Goal: Task Accomplishment & Management: Manage account settings

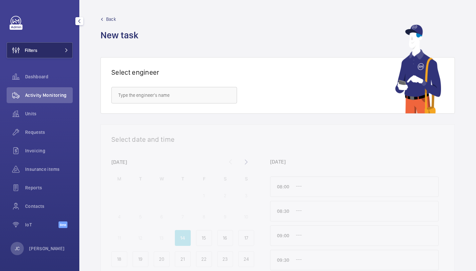
click at [37, 52] on span "Filters" at bounding box center [31, 50] width 13 height 7
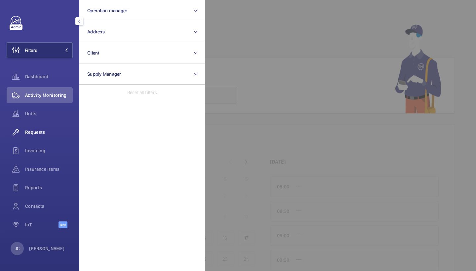
click at [34, 127] on div "Requests" at bounding box center [40, 132] width 66 height 16
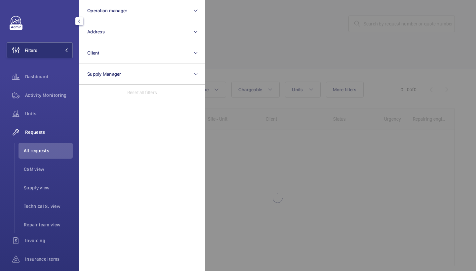
click at [283, 40] on div at bounding box center [443, 135] width 476 height 271
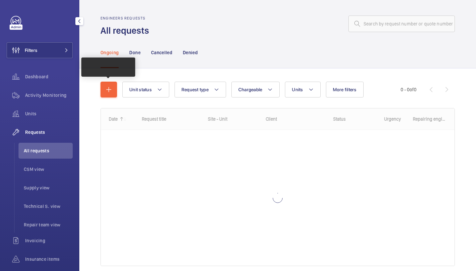
click at [107, 99] on wm-front-shared-table-view-engine "Unit status Request type Chargeable Units More filters Request status Urgency R…" at bounding box center [278, 182] width 354 height 200
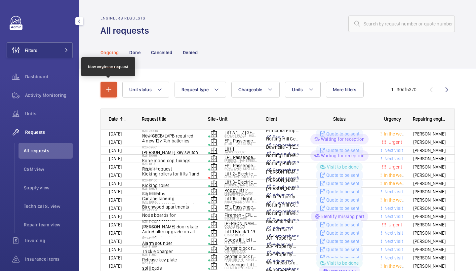
click at [107, 89] on mat-icon "button" at bounding box center [109, 90] width 8 height 8
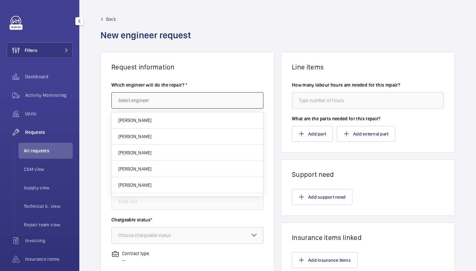
click at [141, 104] on input "text" at bounding box center [187, 100] width 152 height 17
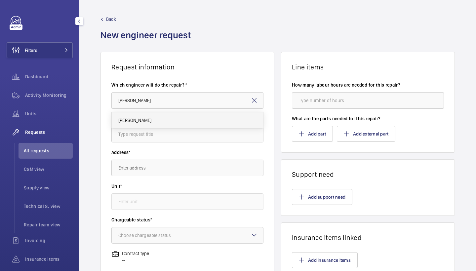
drag, startPoint x: 133, startPoint y: 112, endPoint x: 137, endPoint y: 122, distance: 10.3
click at [137, 122] on span "[PERSON_NAME]" at bounding box center [134, 120] width 33 height 7
type input "[PERSON_NAME]"
click at [143, 133] on input "text" at bounding box center [187, 134] width 152 height 17
type input "Outstanding Items"
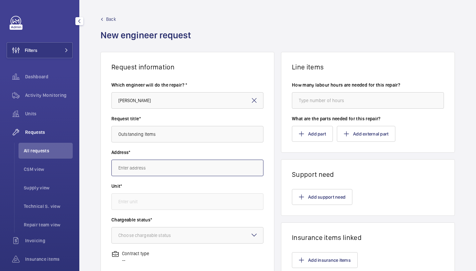
click at [165, 172] on input "text" at bounding box center [187, 168] width 152 height 17
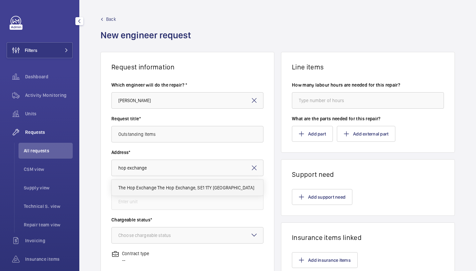
click at [172, 189] on span "The Hop Exchange The Hop Exchange, SE1 1TY [GEOGRAPHIC_DATA]" at bounding box center [186, 188] width 136 height 7
type input "The Hop Exchange The Hop Exchange, SE1 1TY [GEOGRAPHIC_DATA]"
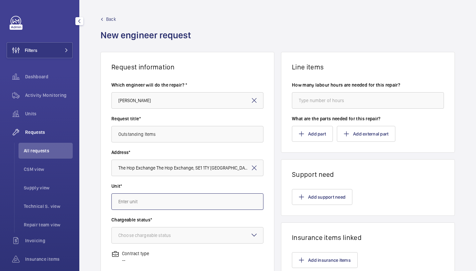
click at [149, 210] on input "text" at bounding box center [187, 201] width 152 height 17
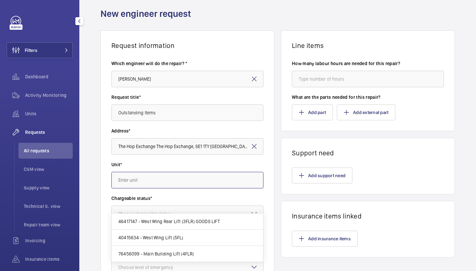
scroll to position [22, 0]
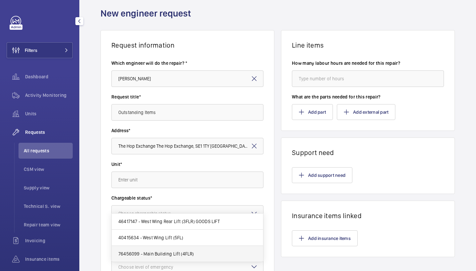
click at [171, 253] on span "76456099 - Main Building Lift (4FLR)" at bounding box center [156, 254] width 76 height 7
type input "76456099 - Main Building Lift (4FLR)"
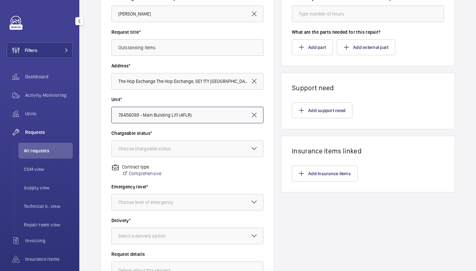
scroll to position [88, 0]
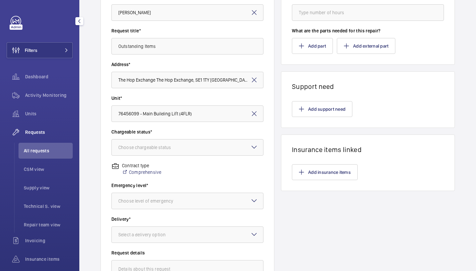
click at [211, 138] on wm-front-input-dropdown "Chargeable status* Choose chargeable status" at bounding box center [187, 142] width 152 height 27
click at [208, 145] on div at bounding box center [187, 148] width 151 height 16
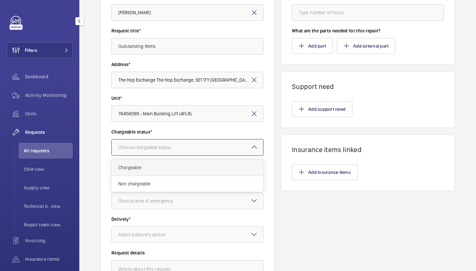
click at [186, 164] on span "Chargeable" at bounding box center [187, 167] width 138 height 7
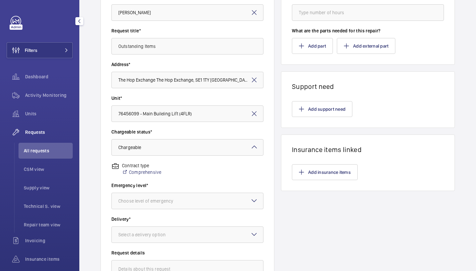
click at [195, 216] on label "Delivery*" at bounding box center [187, 219] width 152 height 7
click at [199, 202] on div at bounding box center [187, 201] width 151 height 16
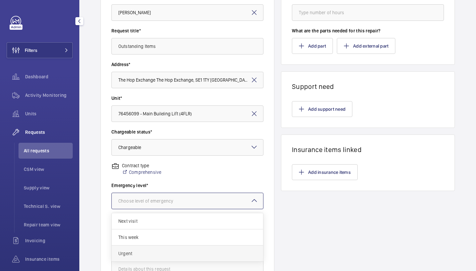
click at [177, 253] on span "Urgent" at bounding box center [187, 253] width 138 height 7
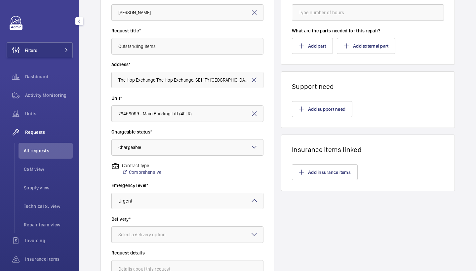
click at [179, 233] on div "Select a delivery option" at bounding box center [150, 234] width 64 height 7
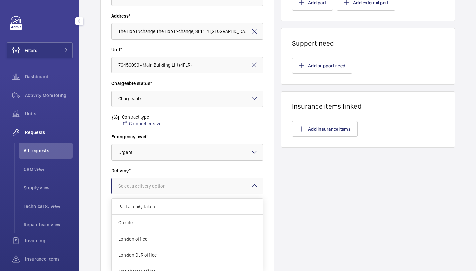
scroll to position [133, 0]
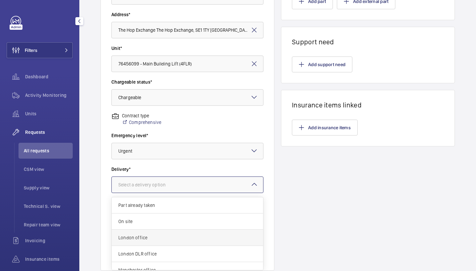
click at [213, 238] on span "London office" at bounding box center [187, 237] width 138 height 7
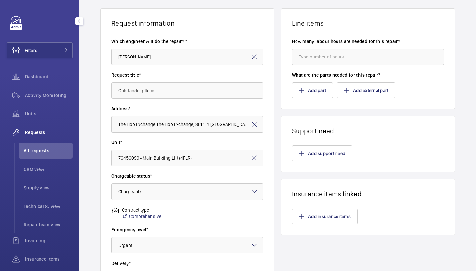
scroll to position [18, 0]
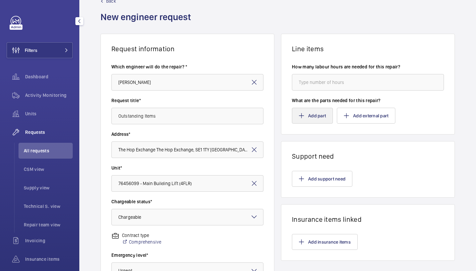
click at [297, 111] on button "Add part" at bounding box center [312, 116] width 41 height 16
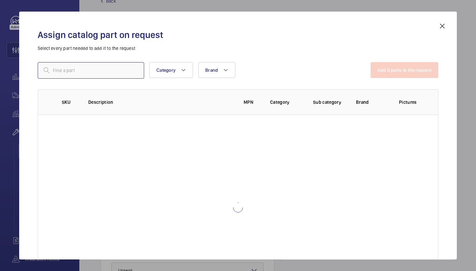
click at [122, 73] on input "text" at bounding box center [91, 70] width 106 height 17
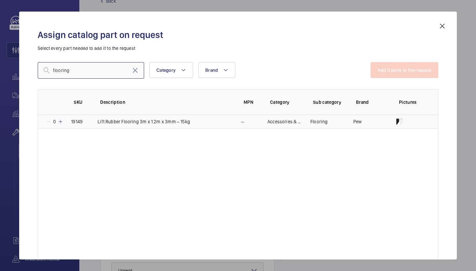
type input "flooring"
click at [61, 119] on mat-icon at bounding box center [60, 121] width 5 height 5
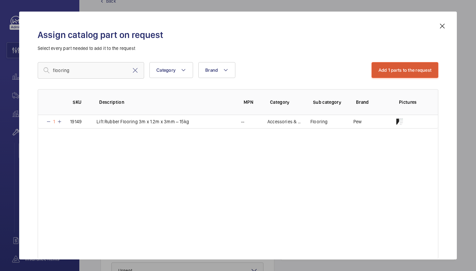
click at [427, 69] on button "Add 1 parts to the request" at bounding box center [405, 70] width 67 height 16
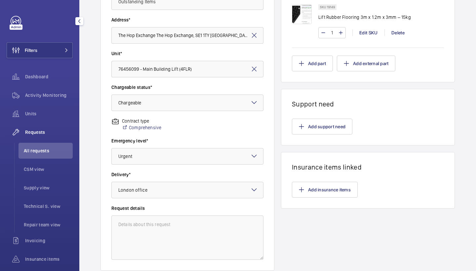
scroll to position [133, 0]
click at [302, 66] on button "Add part" at bounding box center [312, 63] width 41 height 16
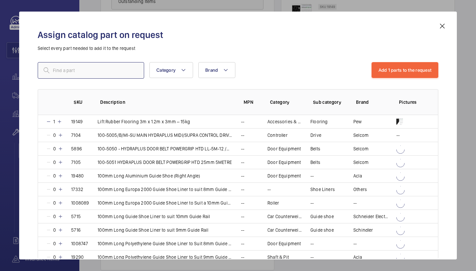
click at [95, 72] on input "text" at bounding box center [91, 70] width 106 height 17
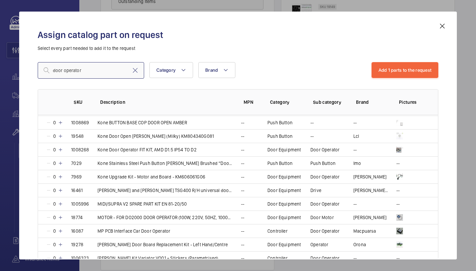
scroll to position [341, 0]
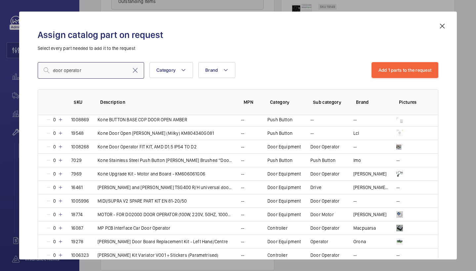
type input "door operator"
click at [439, 29] on mat-icon at bounding box center [442, 26] width 8 height 8
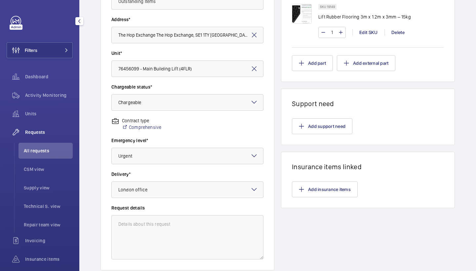
click at [311, 72] on wm-front-card-body "How many labour hours are needed for this repair? What are the parts needed for…" at bounding box center [367, 10] width 173 height 144
click at [302, 63] on mat-icon "button" at bounding box center [301, 63] width 5 height 5
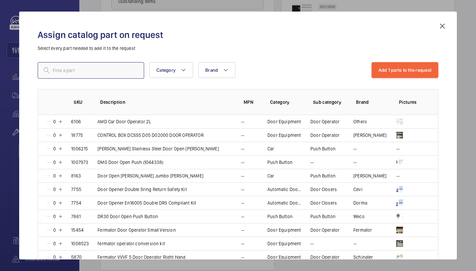
click at [99, 67] on input "text" at bounding box center [91, 70] width 106 height 17
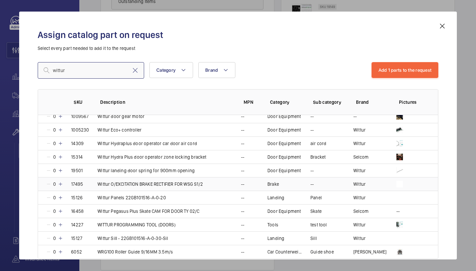
scroll to position [249, 0]
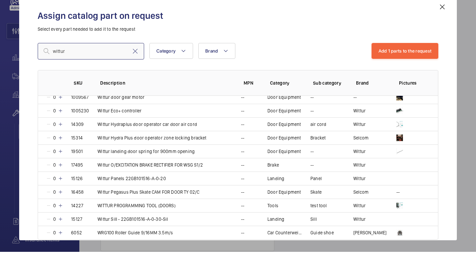
type input "wittur"
click at [446, 22] on mat-icon at bounding box center [442, 26] width 8 height 8
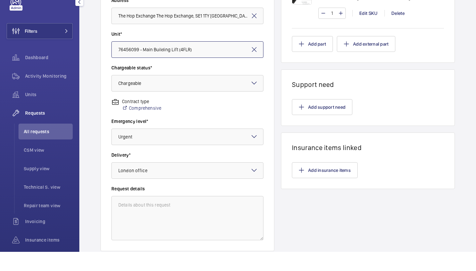
click at [207, 61] on input "76456099 - Main Building Lift (4FLR)" at bounding box center [187, 69] width 152 height 17
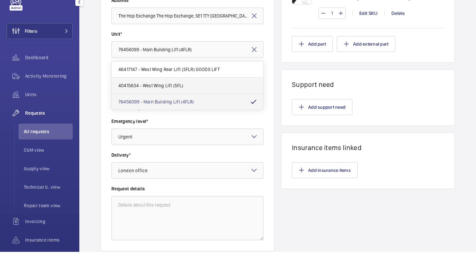
click at [188, 97] on mat-option "40415634 - West Wing Lift (5FL)" at bounding box center [187, 105] width 151 height 16
type input "40415634 - West Wing Lift (5FL)"
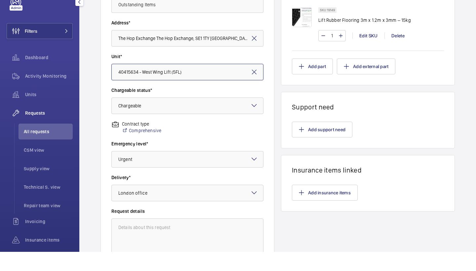
scroll to position [107, 0]
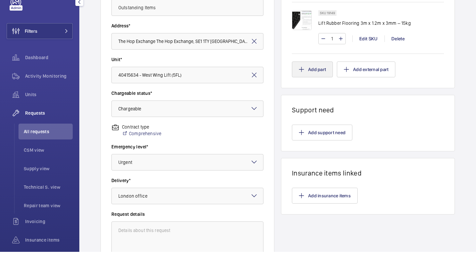
click at [316, 81] on button "Add part" at bounding box center [312, 89] width 41 height 16
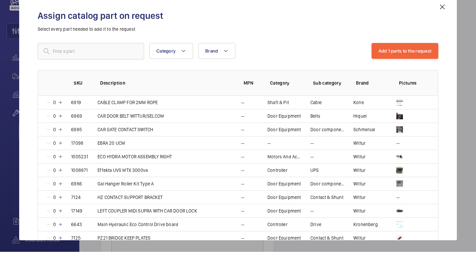
click at [107, 53] on div "Assign catalog part on request Select every part needed to add it to the reques…" at bounding box center [238, 140] width 417 height 237
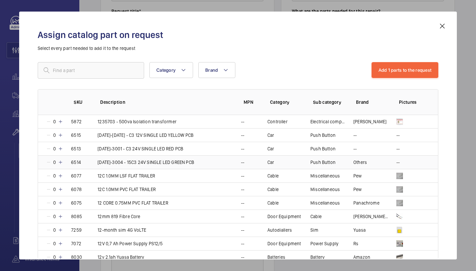
scroll to position [527, 0]
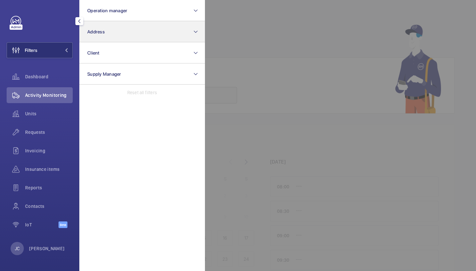
click at [100, 37] on button "Address" at bounding box center [142, 31] width 126 height 21
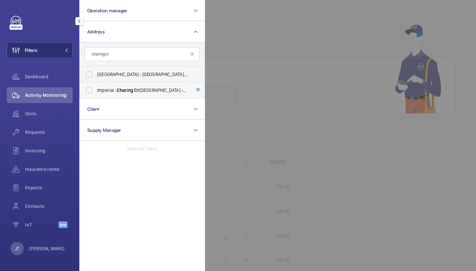
type input "charing cr"
click at [117, 88] on span "Imperial - Charing Cr oss Hospital - Charing Cr oss Hospital, LONDON W6 8RF" at bounding box center [142, 90] width 91 height 7
click at [96, 88] on input "Imperial - Charing Cr oss Hospital - Charing Cr oss Hospital, LONDON W6 8RF" at bounding box center [89, 90] width 13 height 13
checkbox input "true"
click at [51, 123] on div "Units" at bounding box center [40, 115] width 66 height 19
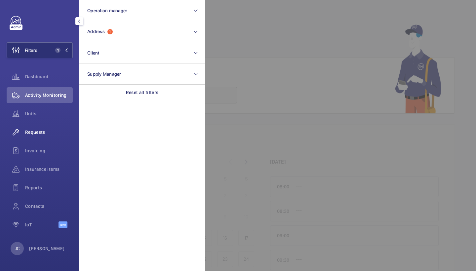
click at [50, 130] on span "Requests" at bounding box center [49, 132] width 48 height 7
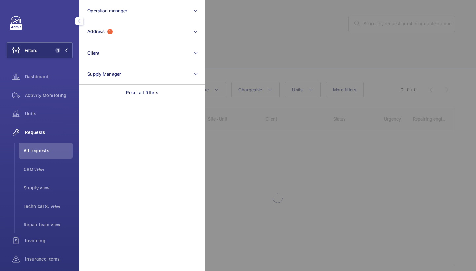
click at [256, 47] on div at bounding box center [443, 135] width 476 height 271
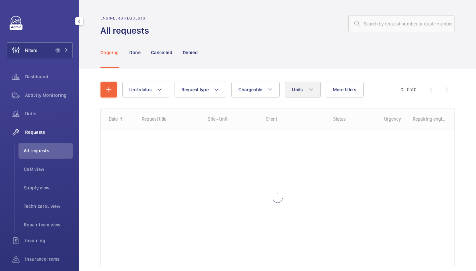
click at [305, 88] on button "Units" at bounding box center [302, 90] width 35 height 16
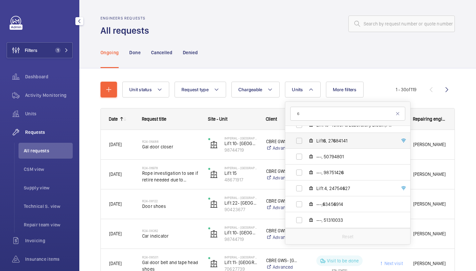
scroll to position [643, 0]
type input "6"
click at [347, 141] on span "Lift 6 , 27 6 84141" at bounding box center [354, 141] width 77 height 7
click at [306, 141] on input "Lift 6 , 27 6 84141" at bounding box center [299, 141] width 13 height 13
checkbox input "true"
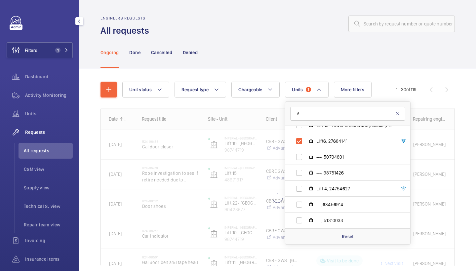
click at [280, 50] on div "Ongoing Done Cancelled Denied" at bounding box center [278, 52] width 354 height 31
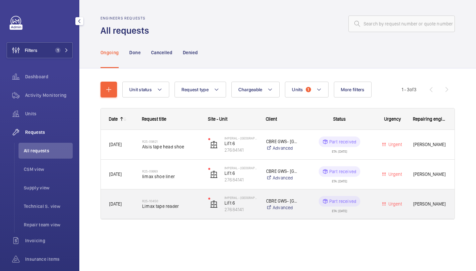
click at [171, 207] on span "Limax tape reader" at bounding box center [171, 206] width 58 height 7
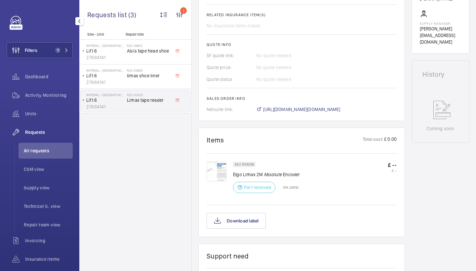
scroll to position [258, 0]
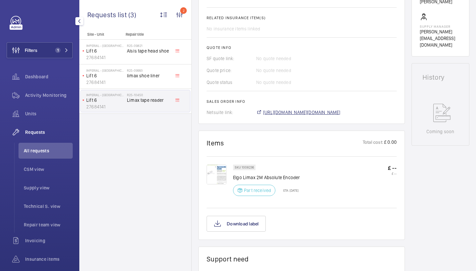
click at [308, 113] on span "https://6461500.app.netsuite.com/app/accounting/transactions/salesord.nl?id=287…" at bounding box center [301, 112] width 77 height 7
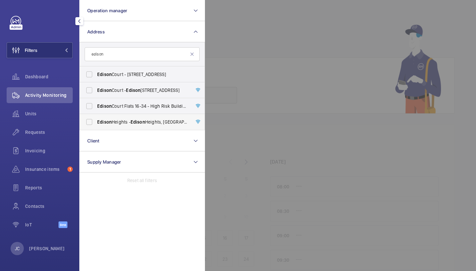
type input "edison"
click at [132, 119] on span "Edison" at bounding box center [138, 121] width 15 height 5
click at [96, 119] on input "Edison Heights - Edison Heights, LONDON E1 6GP" at bounding box center [89, 121] width 13 height 13
checkbox input "true"
click at [55, 95] on span "Activity Monitoring" at bounding box center [49, 95] width 48 height 7
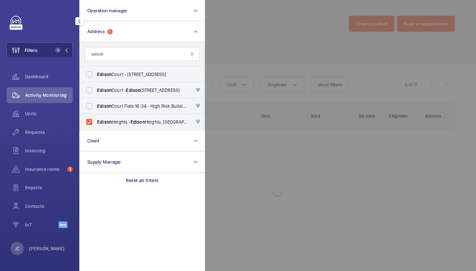
click at [307, 42] on div at bounding box center [443, 135] width 476 height 271
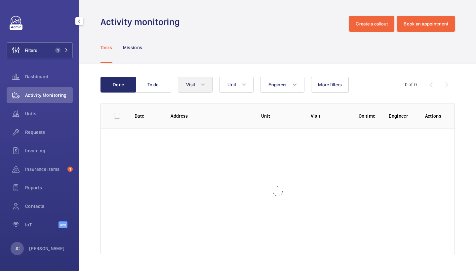
click at [205, 84] on mat-icon at bounding box center [202, 85] width 5 height 8
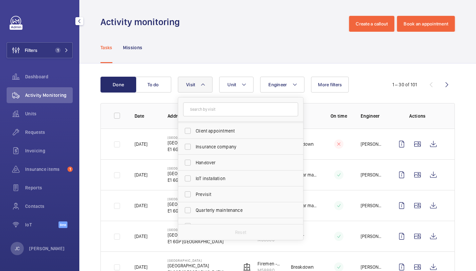
scroll to position [69, 0]
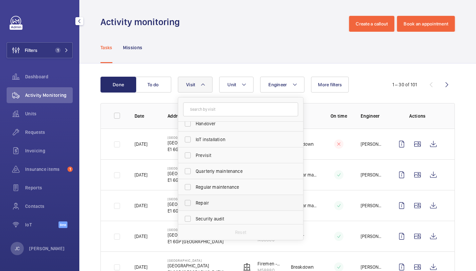
click at [218, 207] on label "Repair" at bounding box center [235, 203] width 115 height 16
click at [194, 207] on input "Repair" at bounding box center [187, 202] width 13 height 13
checkbox input "true"
click at [255, 48] on div "Tasks Missions" at bounding box center [278, 47] width 354 height 31
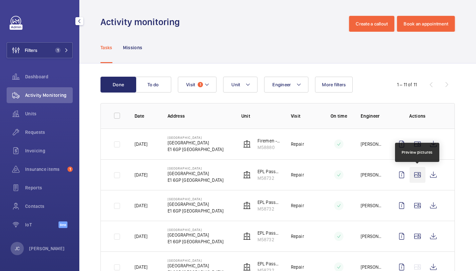
click at [417, 171] on wm-front-icon-button at bounding box center [418, 175] width 16 height 16
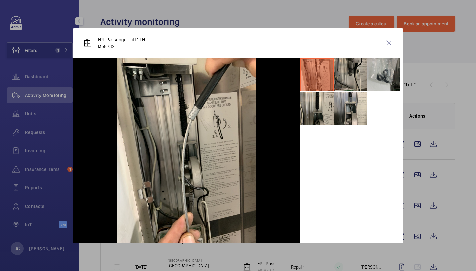
click at [350, 77] on li at bounding box center [350, 74] width 33 height 33
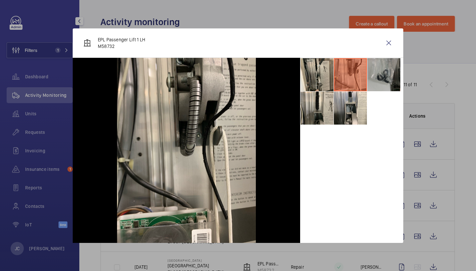
click at [371, 73] on li at bounding box center [383, 74] width 33 height 33
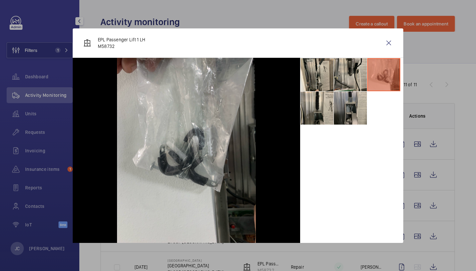
click at [354, 98] on li at bounding box center [350, 108] width 33 height 33
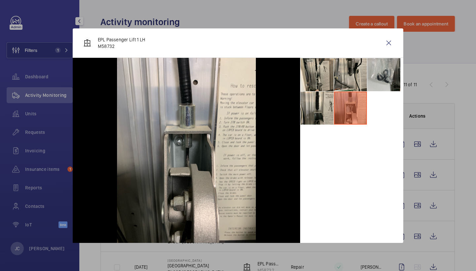
click at [405, 71] on div at bounding box center [238, 135] width 476 height 271
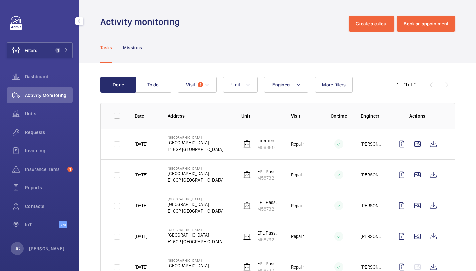
click at [383, 71] on div "Done To do Engineer Unit Visit 1 More filters 1 – 11 of 11 Date Address Unit Vi…" at bounding box center [277, 273] width 397 height 420
click at [415, 145] on wm-front-icon-button at bounding box center [418, 144] width 16 height 16
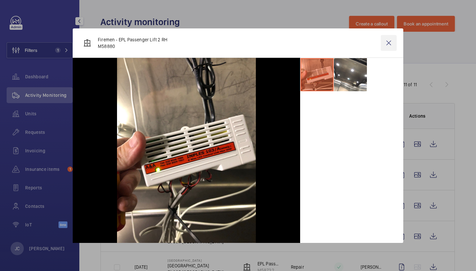
click at [381, 42] on wm-front-icon-button at bounding box center [389, 43] width 16 height 16
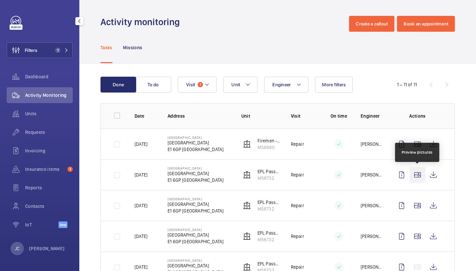
click at [417, 180] on wm-front-icon-button at bounding box center [418, 175] width 16 height 16
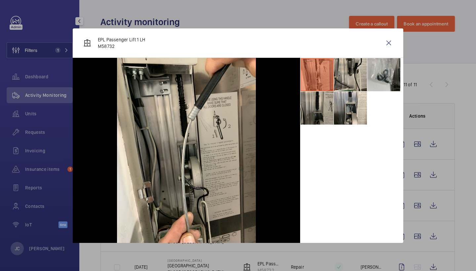
click at [321, 109] on li at bounding box center [317, 108] width 33 height 33
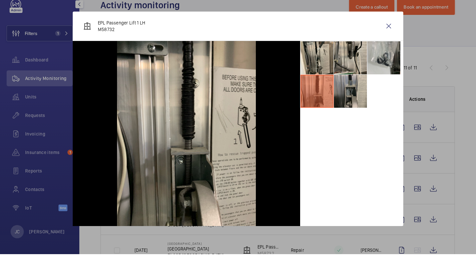
click at [342, 95] on li at bounding box center [350, 108] width 33 height 33
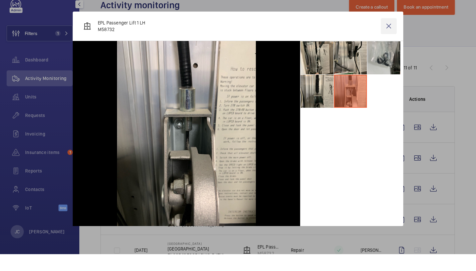
click at [389, 35] on wm-front-icon-button at bounding box center [389, 43] width 16 height 16
